Goal: Task Accomplishment & Management: Manage account settings

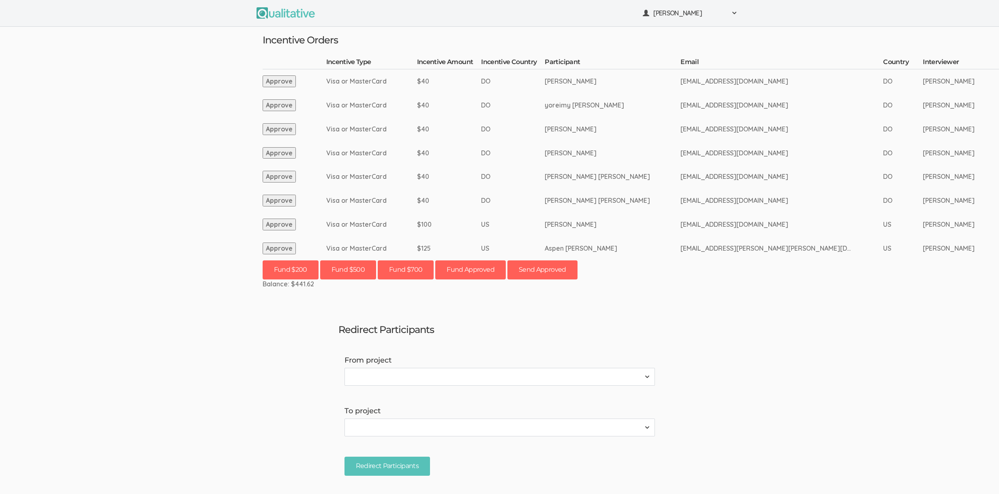
click at [286, 252] on button "Approve" at bounding box center [279, 248] width 33 height 12
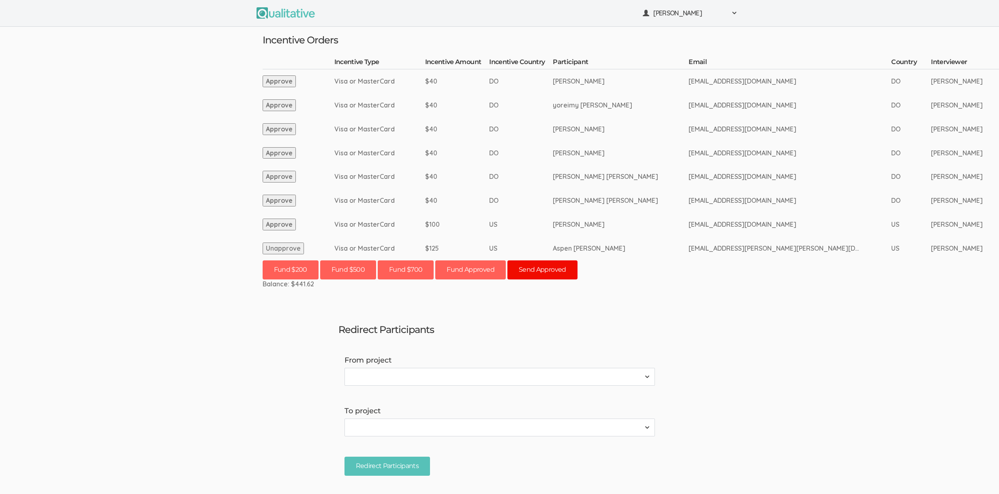
click at [542, 271] on button "Send Approved" at bounding box center [542, 269] width 70 height 19
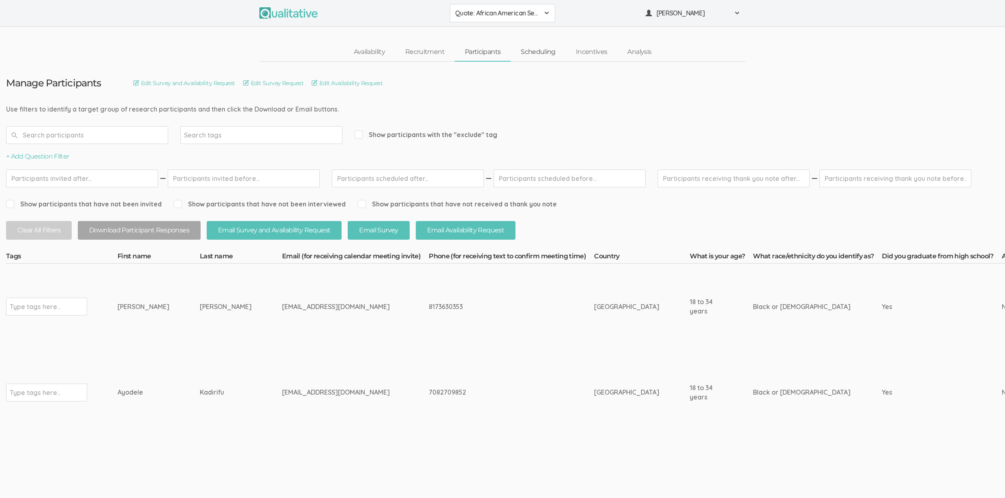
click at [542, 50] on link "Scheduling" at bounding box center [538, 51] width 55 height 17
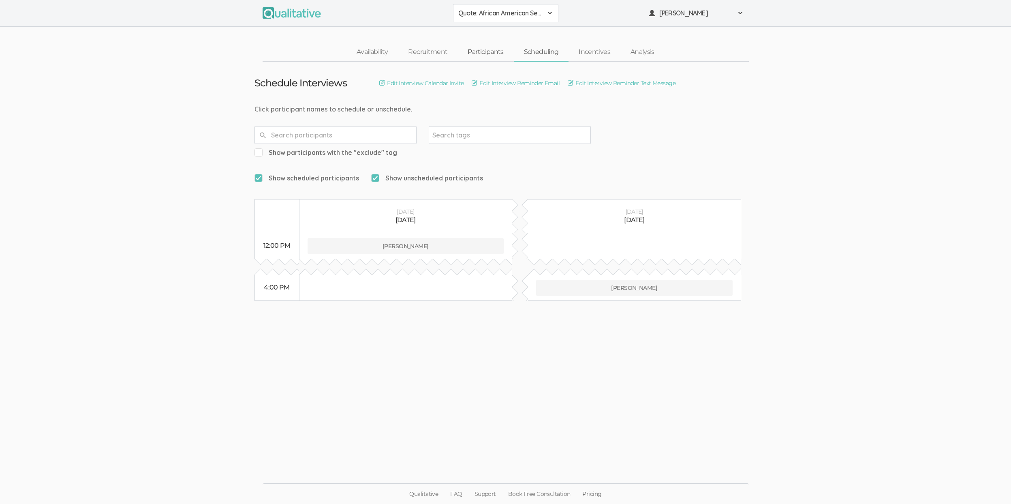
click at [493, 51] on link "Participants" at bounding box center [485, 51] width 56 height 17
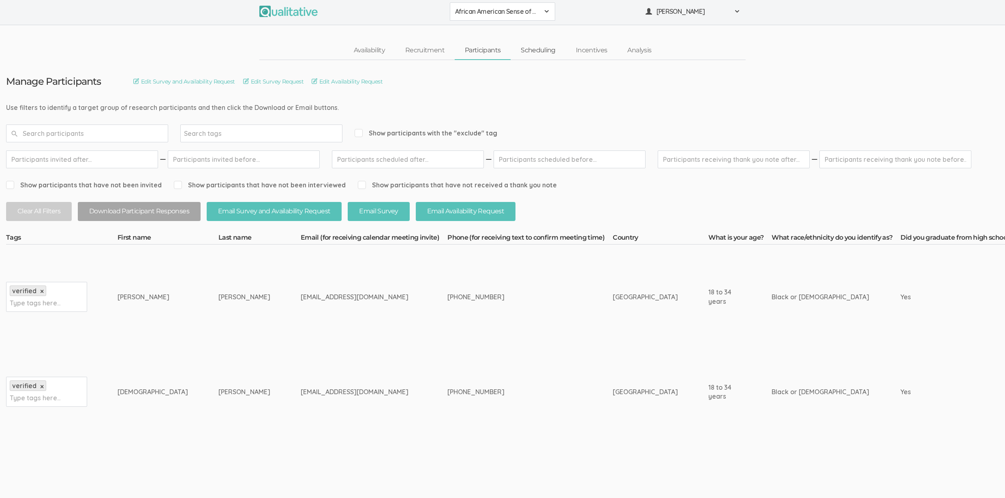
click at [528, 52] on link "Scheduling" at bounding box center [538, 50] width 55 height 17
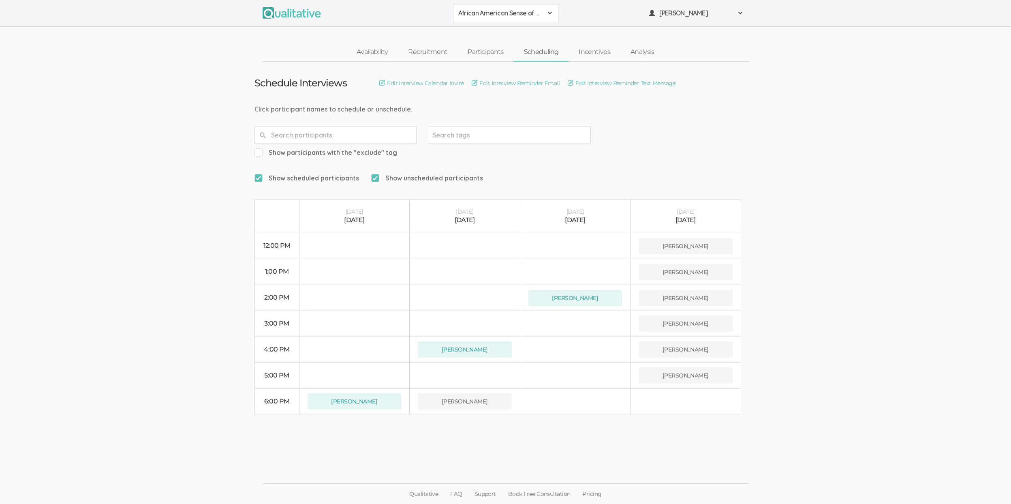
click at [378, 41] on ui-view "Availability Recruitment Participants Scheduling Incentives Analysis" at bounding box center [505, 44] width 1011 height 35
click at [377, 47] on link "Availability" at bounding box center [371, 51] width 51 height 17
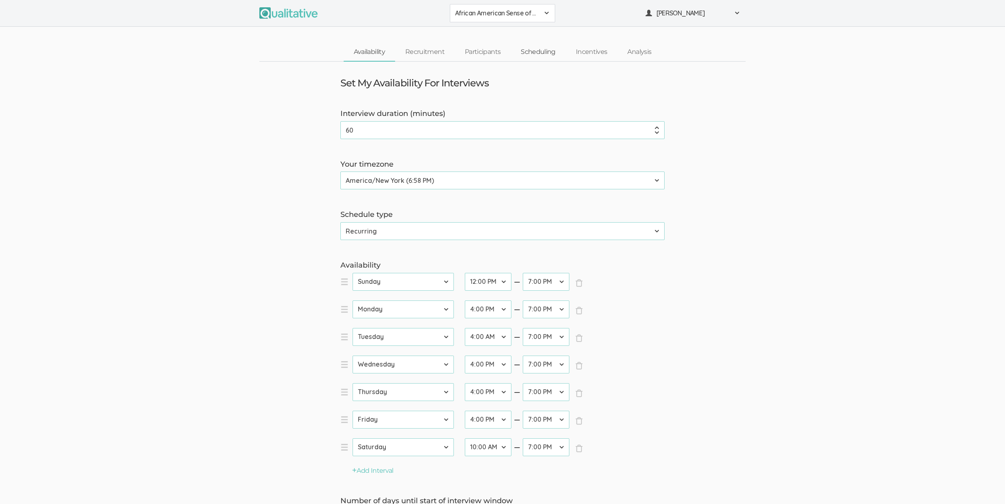
click at [537, 56] on link "Scheduling" at bounding box center [538, 51] width 55 height 17
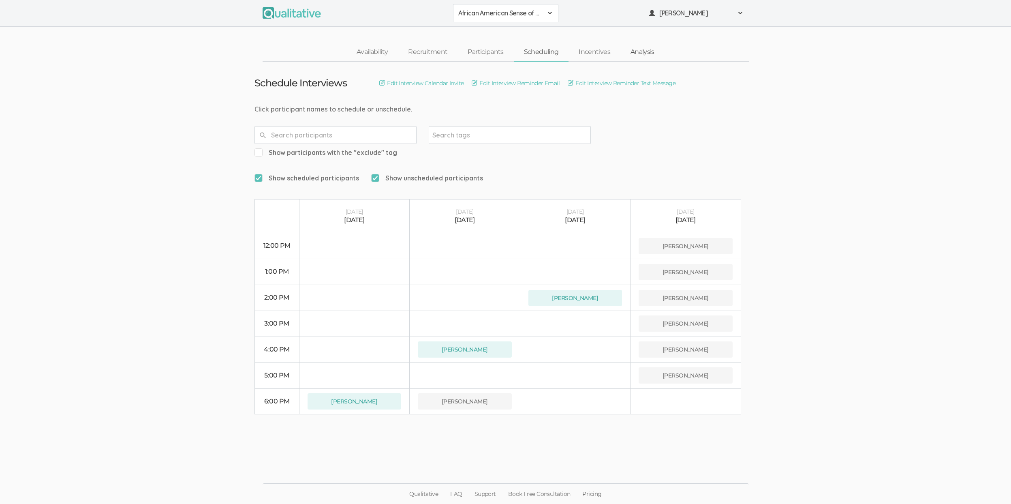
click at [652, 56] on link "Analysis" at bounding box center [642, 51] width 44 height 17
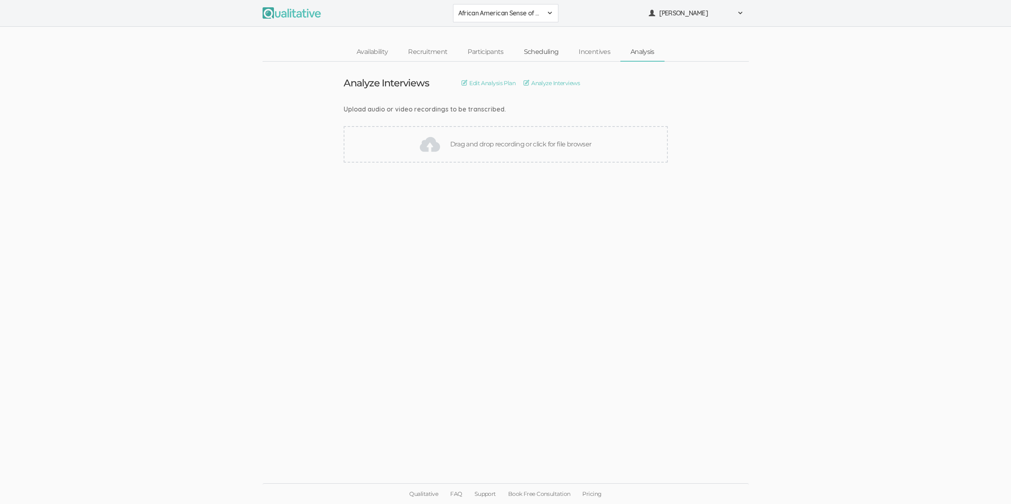
click at [555, 52] on link "Scheduling" at bounding box center [541, 51] width 55 height 17
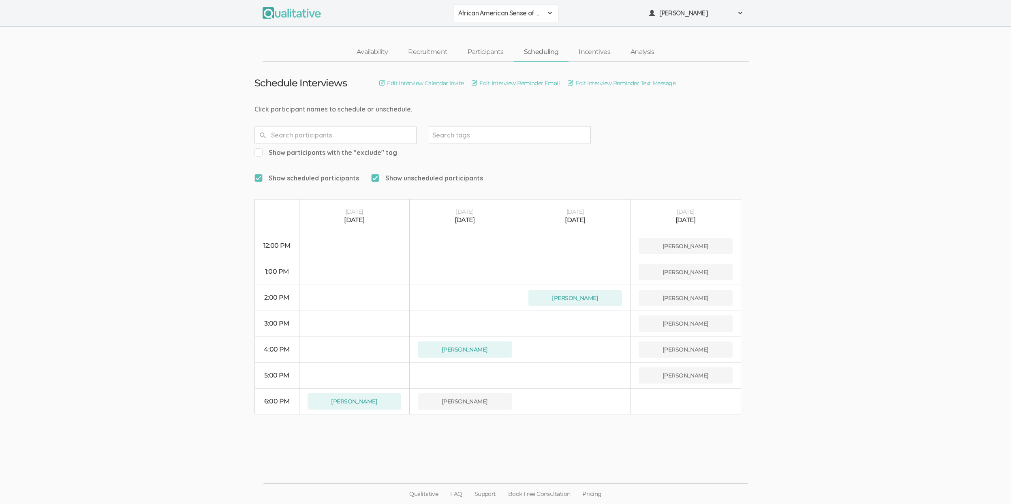
drag, startPoint x: 128, startPoint y: 274, endPoint x: 133, endPoint y: 282, distance: 10.6
click at [128, 274] on ui-view "Schedule Interviews Edit Interview Calendar Invite Edit Interview Reminder Emai…" at bounding box center [505, 252] width 1011 height 381
click at [96, 335] on ui-view "Schedule Interviews Edit Interview Calendar Invite Edit Interview Reminder Emai…" at bounding box center [505, 252] width 1011 height 381
click at [66, 281] on ui-view "Schedule Interviews Edit Interview Calendar Invite Edit Interview Reminder Emai…" at bounding box center [505, 252] width 1011 height 381
click at [128, 227] on ui-view "Schedule Interviews Edit Interview Calendar Invite Edit Interview Reminder Emai…" at bounding box center [505, 252] width 1011 height 381
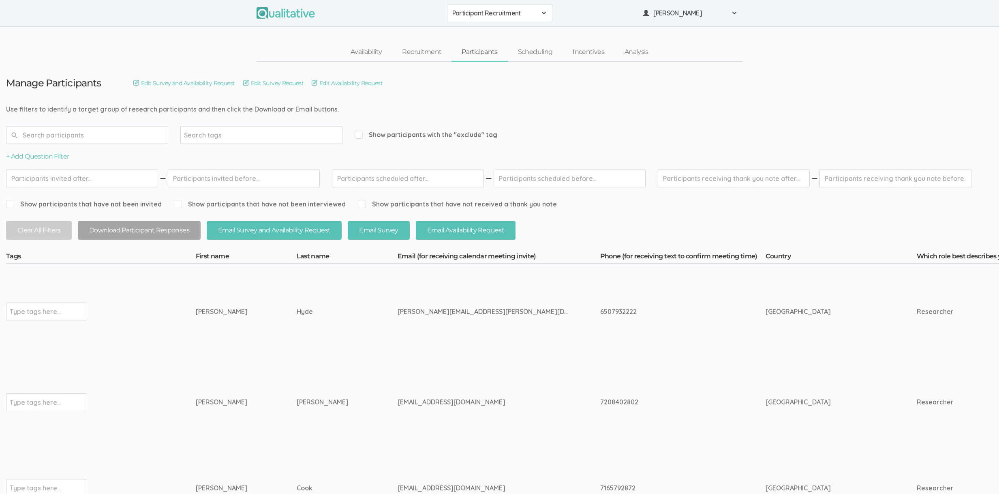
click at [297, 354] on td "Hyde" at bounding box center [347, 311] width 101 height 96
click at [123, 291] on td "Type tags here..." at bounding box center [101, 311] width 190 height 96
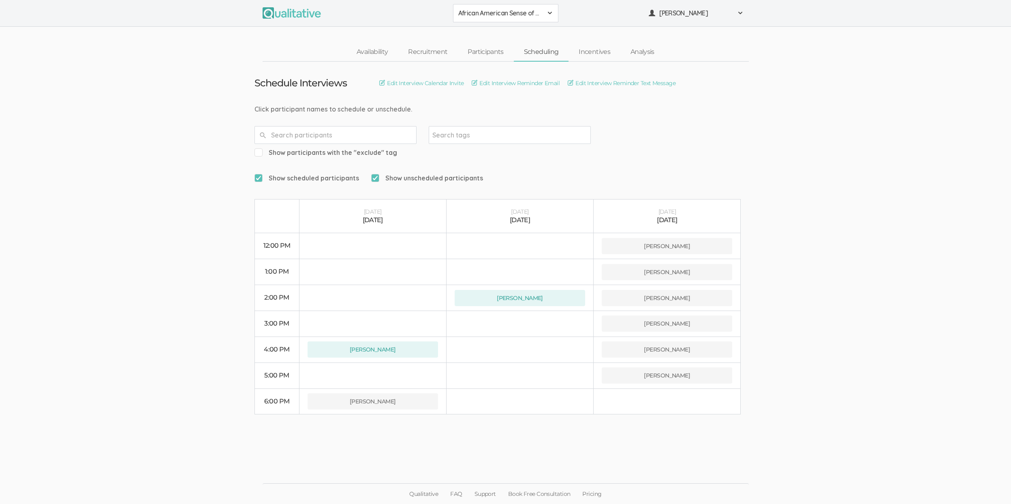
drag, startPoint x: 0, startPoint y: 0, endPoint x: 71, endPoint y: 223, distance: 233.8
click at [71, 223] on ui-view "Schedule Interviews Edit Interview Calendar Invite Edit Interview Reminder Emai…" at bounding box center [505, 252] width 1011 height 381
click at [75, 301] on ui-view "Schedule Interviews Edit Interview Calendar Invite Edit Interview Reminder Emai…" at bounding box center [505, 252] width 1011 height 381
click at [75, 298] on ui-view "Schedule Interviews Edit Interview Calendar Invite Edit Interview Reminder Emai…" at bounding box center [505, 252] width 1011 height 381
click at [71, 276] on ui-view "Schedule Interviews Edit Interview Calendar Invite Edit Interview Reminder Emai…" at bounding box center [505, 252] width 1011 height 381
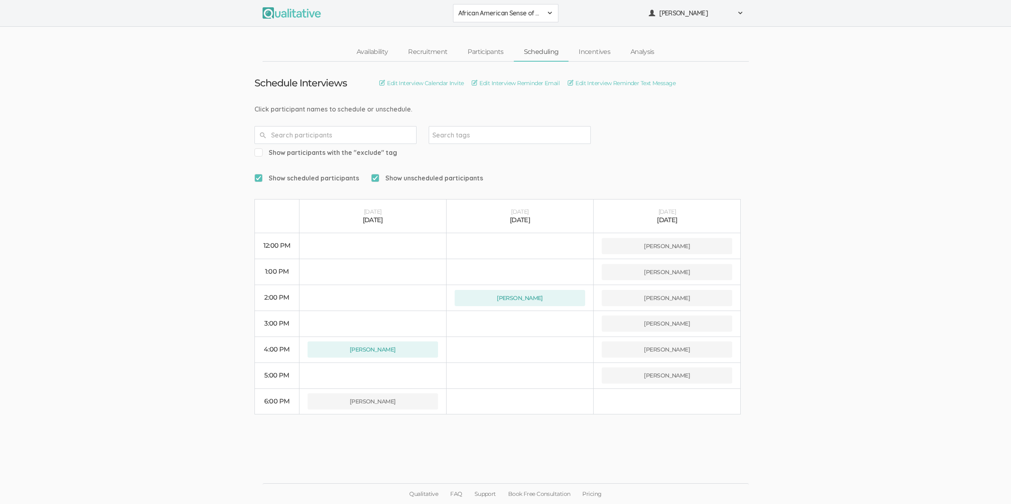
click at [110, 208] on ui-view "Schedule Interviews Edit Interview Calendar Invite Edit Interview Reminder Emai…" at bounding box center [505, 252] width 1011 height 381
click at [138, 387] on ui-view "Schedule Interviews Edit Interview Calendar Invite Edit Interview Reminder Emai…" at bounding box center [505, 252] width 1011 height 381
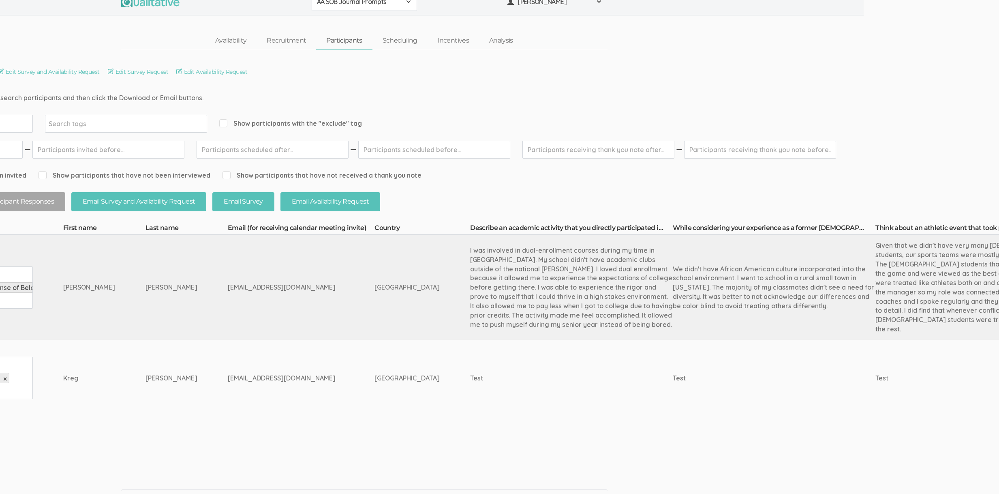
scroll to position [11, 0]
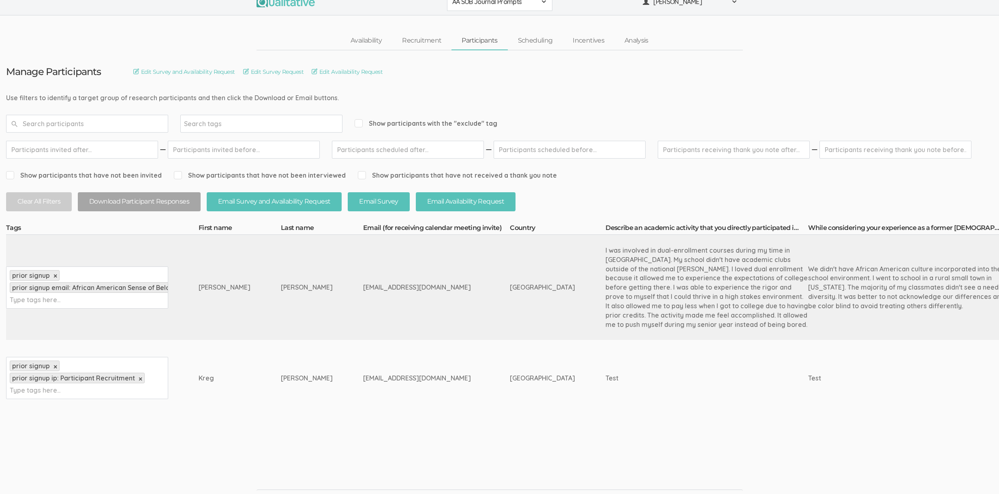
click at [223, 449] on ui-view "Qualitative FAQ Support Book Free Consultation Pricing" at bounding box center [499, 479] width 999 height 61
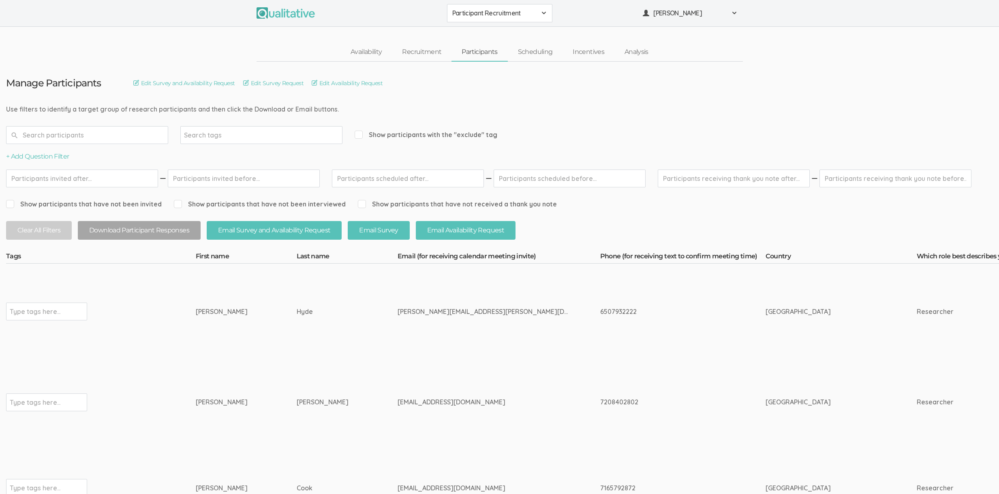
scroll to position [1082, 0]
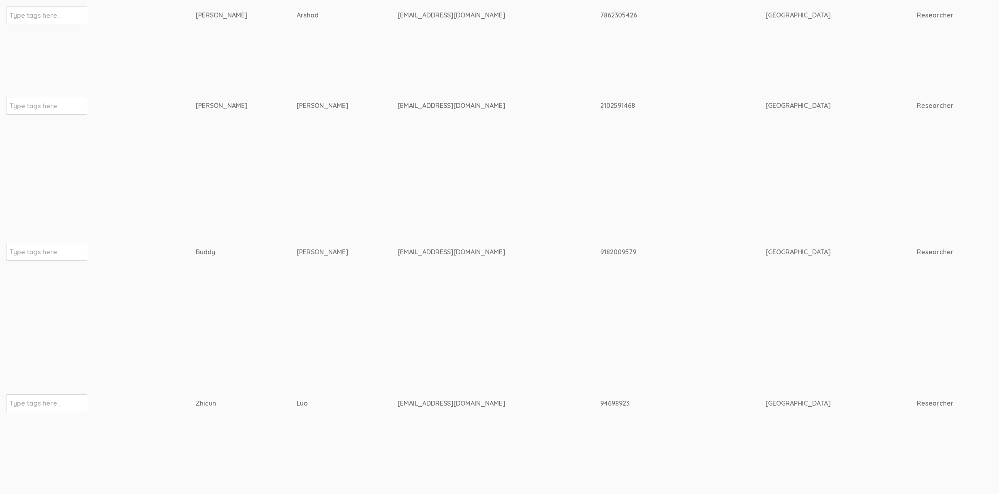
click at [190, 263] on td "Type tags here..." at bounding box center [101, 251] width 190 height 197
click at [229, 255] on td "Buddy" at bounding box center [246, 251] width 101 height 197
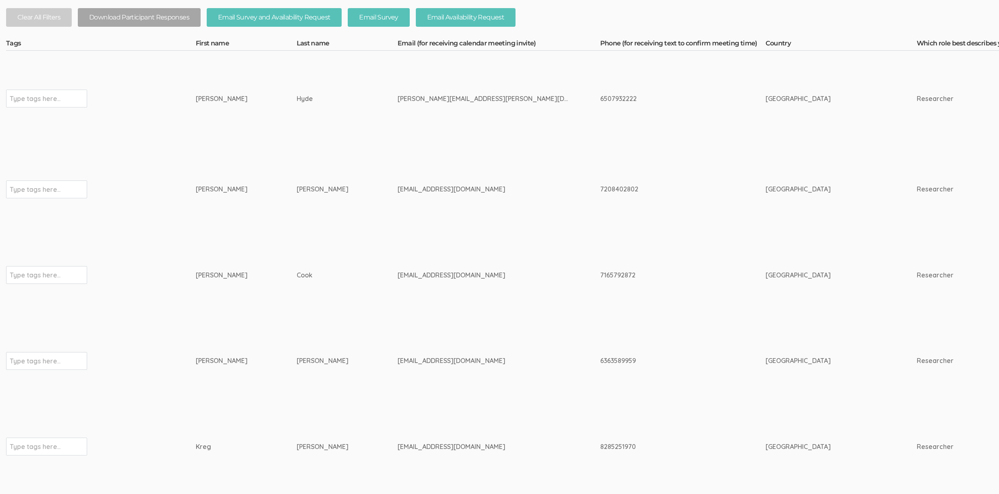
scroll to position [0, 0]
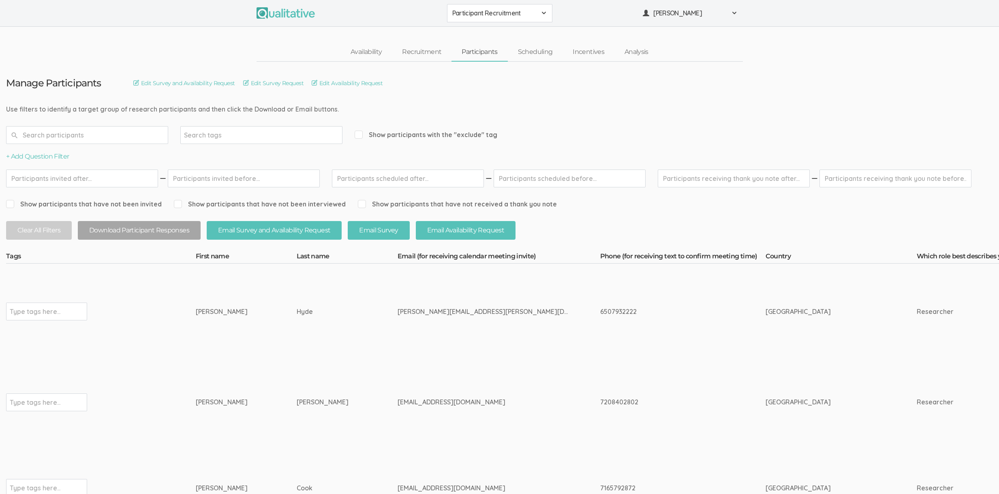
click at [317, 377] on td "Ramos" at bounding box center [347, 402] width 101 height 86
click at [765, 273] on td "[GEOGRAPHIC_DATA]" at bounding box center [840, 311] width 151 height 96
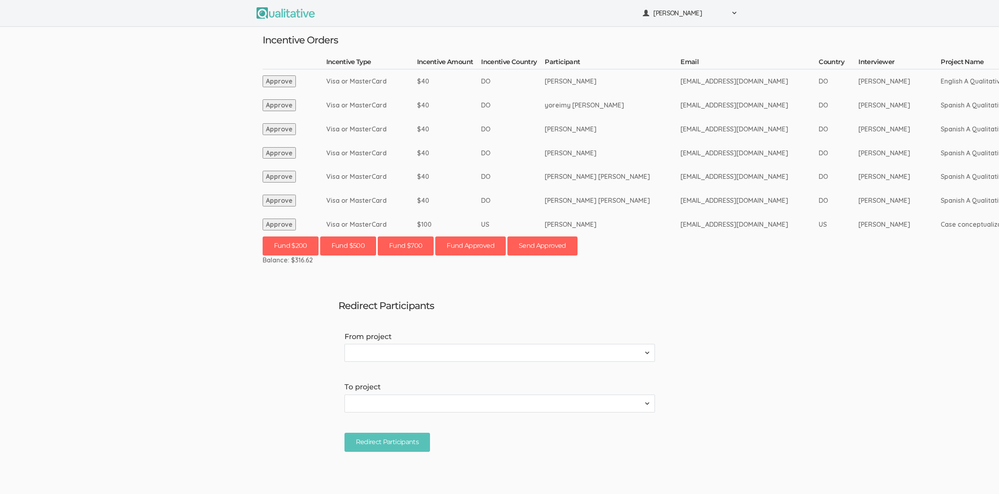
click at [265, 340] on ui-view "Neal Samarakkody Project Workspace Profile Organization Settings" at bounding box center [499, 247] width 999 height 494
click at [266, 347] on ui-view "Neal Samarakkody Project Workspace Profile Organization Settings" at bounding box center [499, 247] width 999 height 494
click at [138, 218] on ui-view "Neal Samarakkody Project Workspace Profile Organization Settings" at bounding box center [499, 247] width 999 height 494
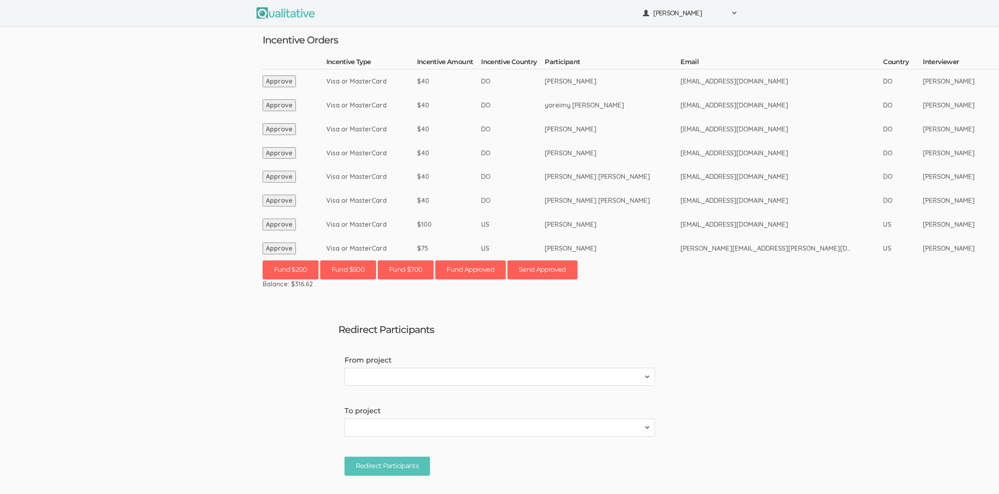
click at [276, 249] on button "Approve" at bounding box center [279, 248] width 33 height 12
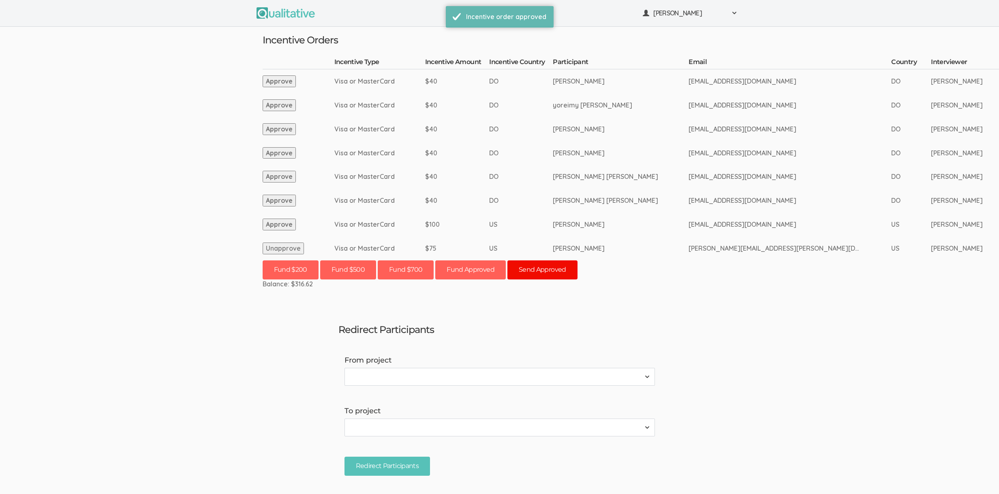
click at [553, 267] on button "Send Approved" at bounding box center [542, 269] width 70 height 19
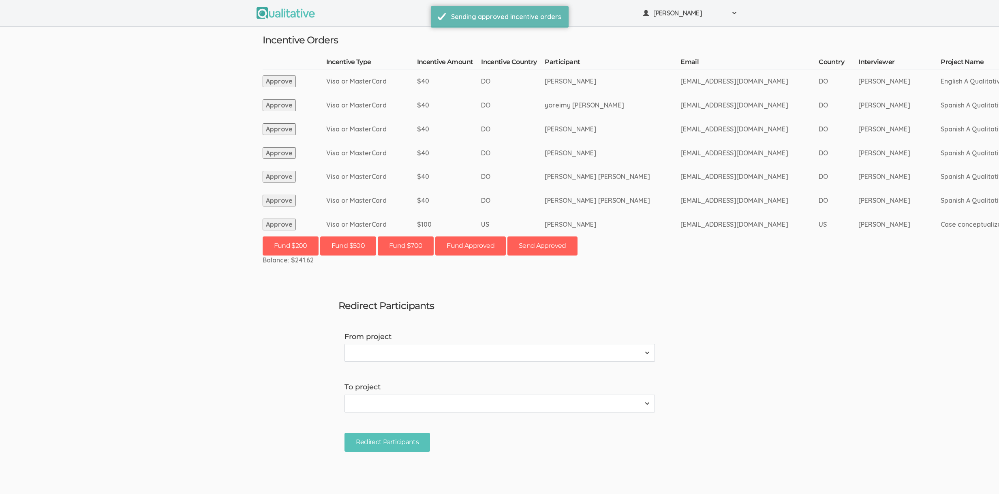
click at [791, 243] on ui-view "[PERSON_NAME] Project Workspace Profile Organization Settings" at bounding box center [499, 247] width 999 height 494
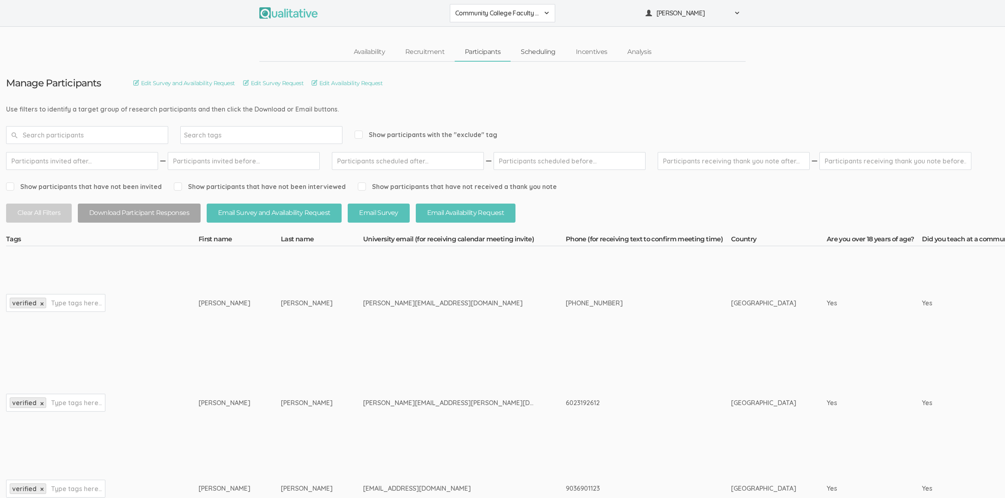
click at [535, 52] on link "Scheduling" at bounding box center [538, 51] width 55 height 17
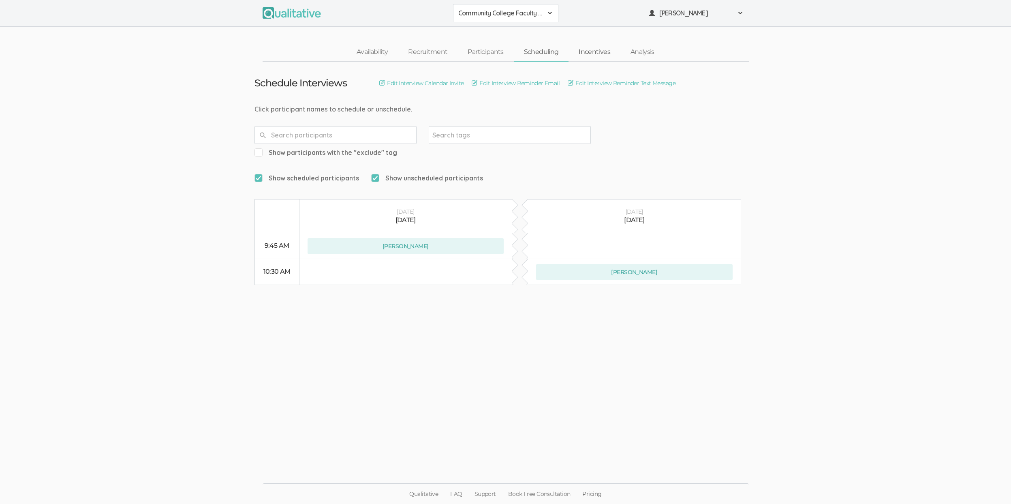
click at [583, 51] on link "Incentives" at bounding box center [595, 51] width 52 height 17
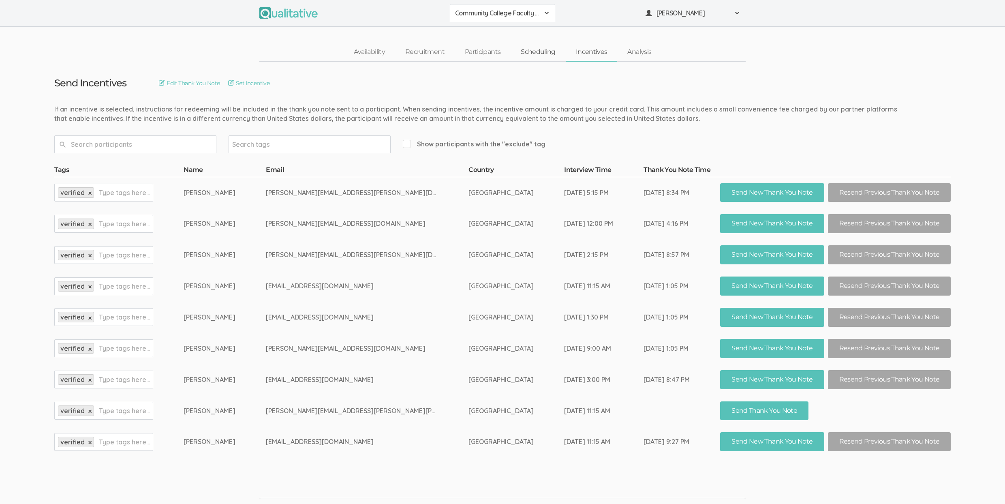
click at [545, 49] on link "Scheduling" at bounding box center [538, 51] width 55 height 17
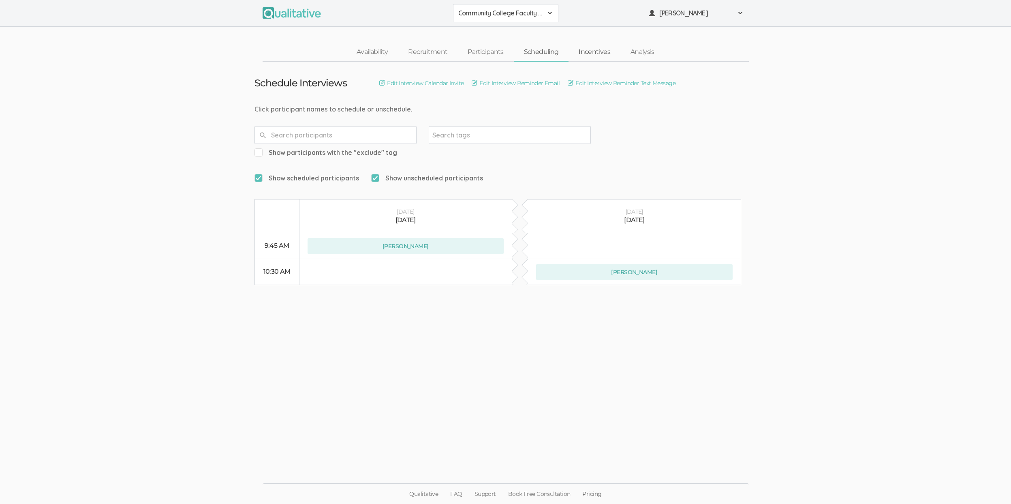
click at [581, 53] on link "Incentives" at bounding box center [595, 51] width 52 height 17
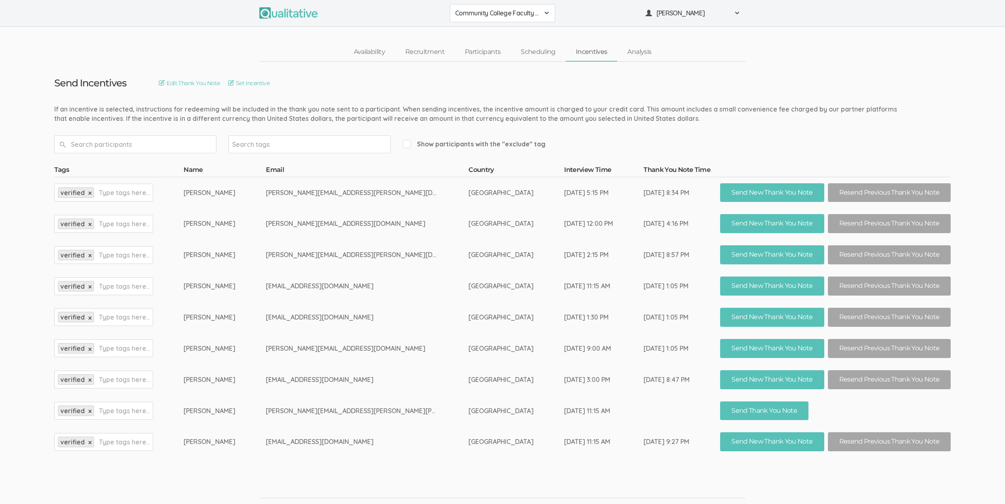
click at [358, 285] on td "eebersole22@gmail.com" at bounding box center [367, 285] width 203 height 31
click at [522, 46] on link "Scheduling" at bounding box center [538, 51] width 55 height 17
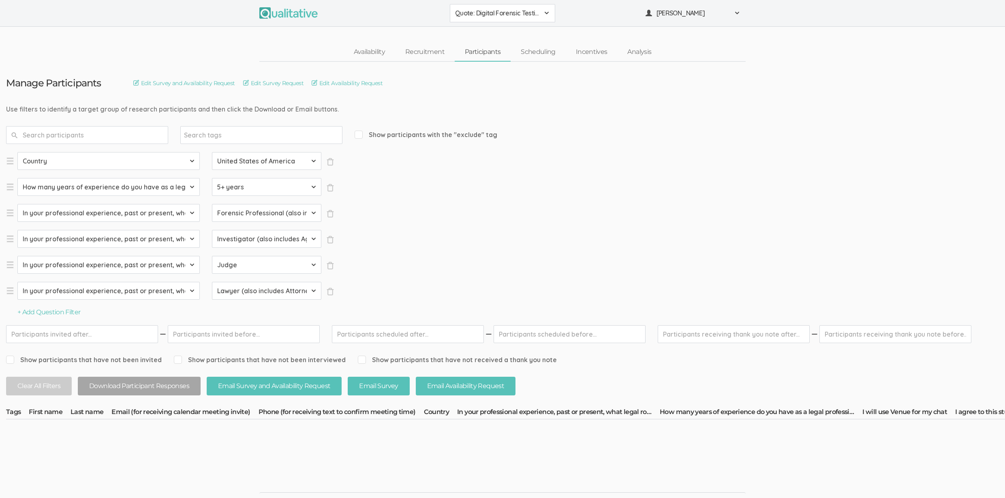
select select "SFQ Country"
select select "US"
select select "SFQ How many years of experience do you have as a legal professional?"
select select "5+ years"
select select "SFQ In your professional experience, past or present, what legal role did you p…"
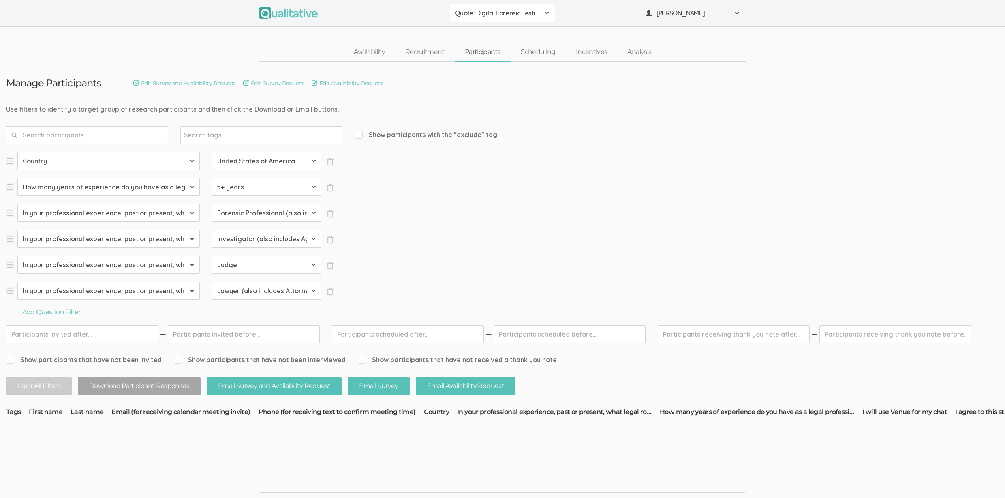
select select "Forensic Professional (also includes Forensic Analyst or Forensic Examiner)"
select select "SFQ In your professional experience, past or present, what legal role did you p…"
select select "Investigator (also includes Agent, Detective, or Inspector)"
select select "SFQ In your professional experience, past or present, what legal role did you p…"
select select "Judge"
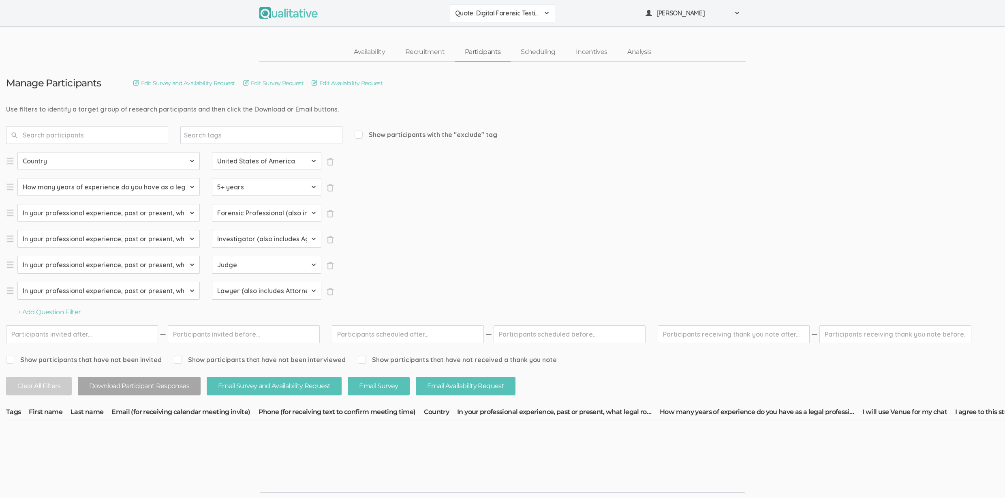
select select "SFQ In your professional experience, past or present, what legal role did you p…"
select select "Lawyer (also includes Attorney)"
